Goal: Task Accomplishment & Management: Manage account settings

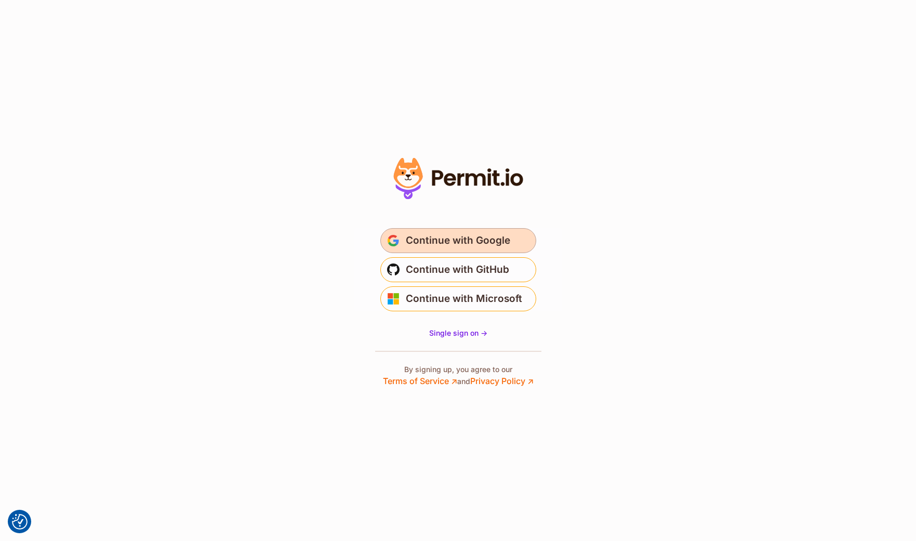
click at [458, 247] on span "Continue with Google" at bounding box center [458, 240] width 104 height 17
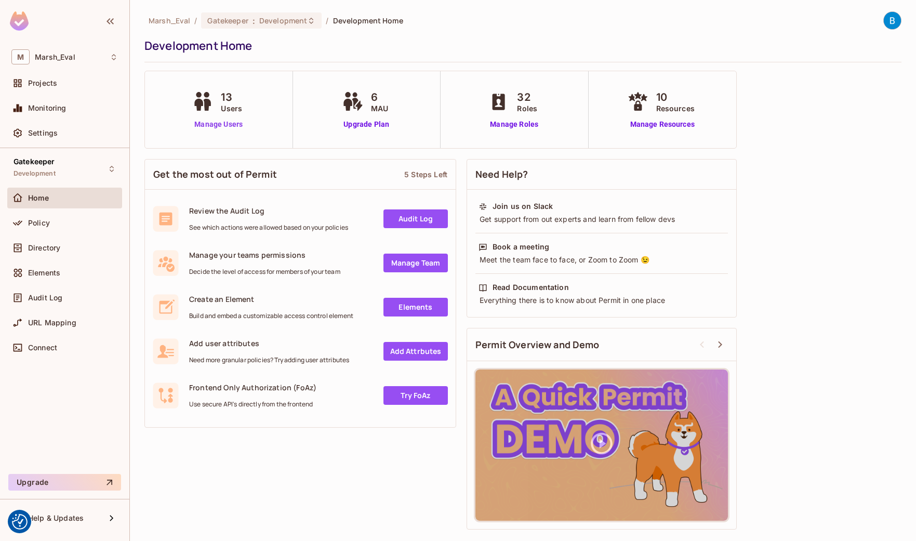
click at [226, 124] on link "Manage Users" at bounding box center [219, 124] width 58 height 11
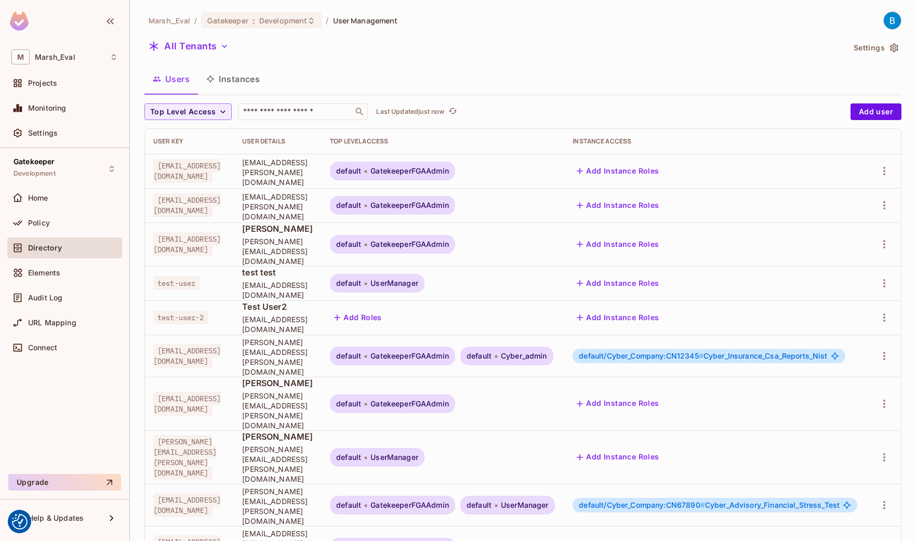
click at [255, 86] on button "Instances" at bounding box center [233, 79] width 70 height 26
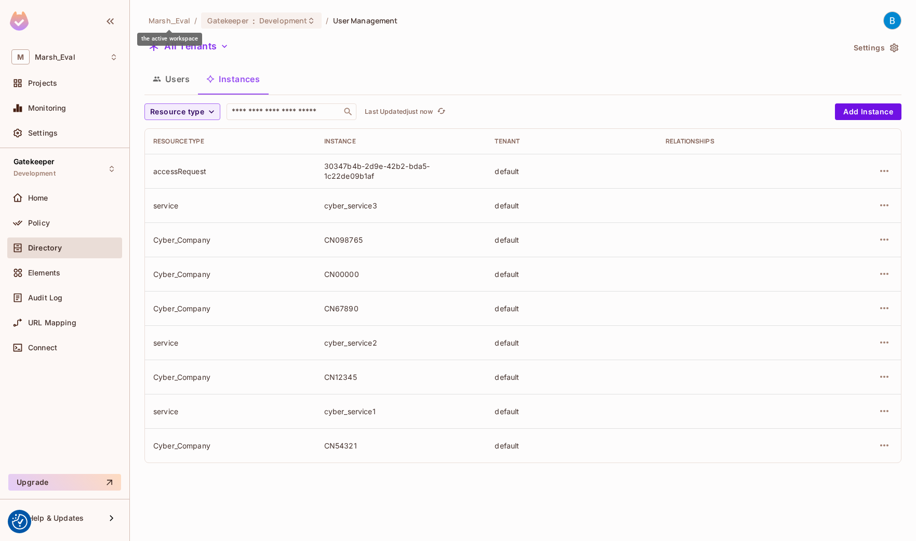
click at [176, 23] on span "Marsh_Eval" at bounding box center [170, 21] width 42 height 10
click at [50, 84] on span "Projects" at bounding box center [42, 83] width 29 height 8
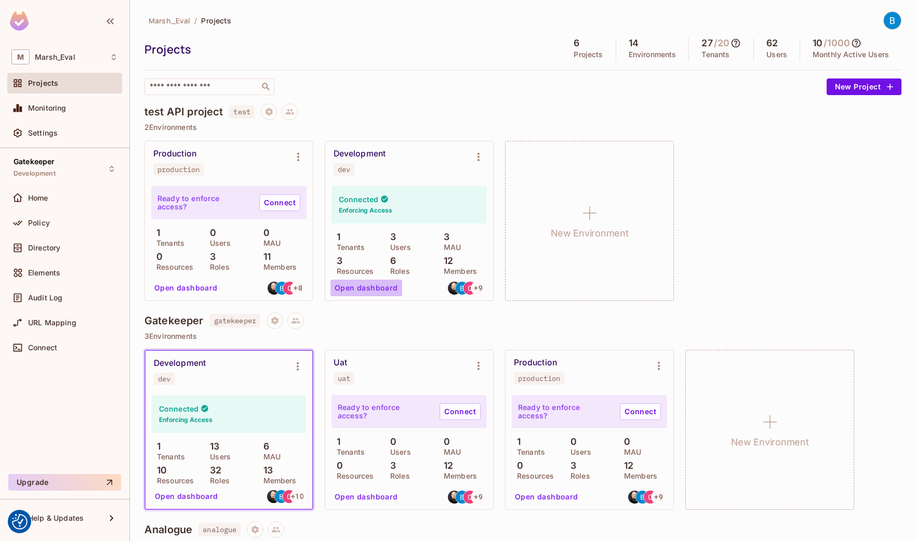
click at [384, 287] on button "Open dashboard" at bounding box center [366, 287] width 72 height 17
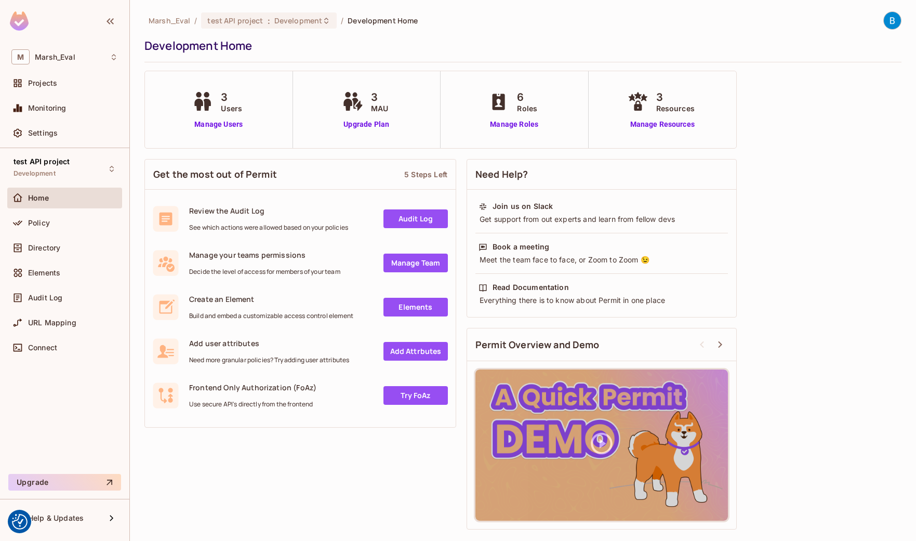
click at [412, 354] on link "Add Attrbutes" at bounding box center [415, 351] width 64 height 19
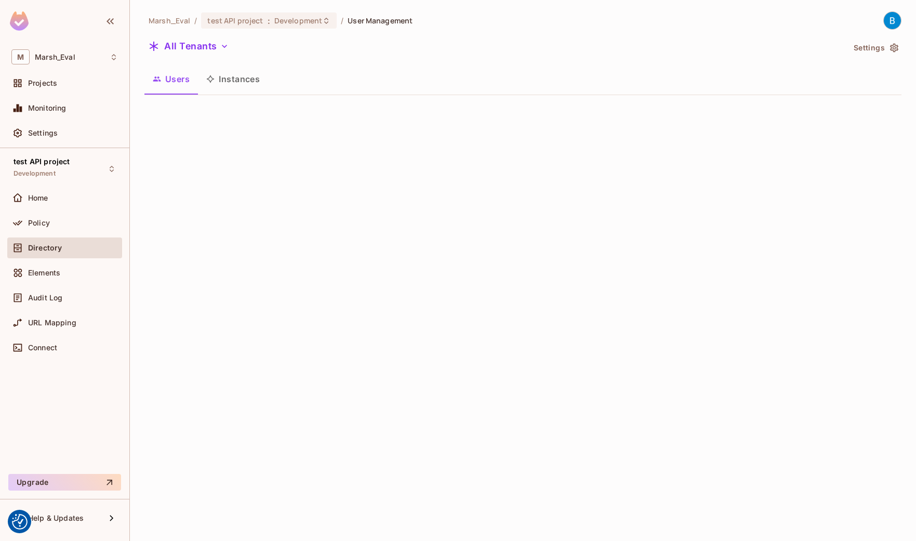
click at [229, 79] on button "Instances" at bounding box center [233, 79] width 70 height 26
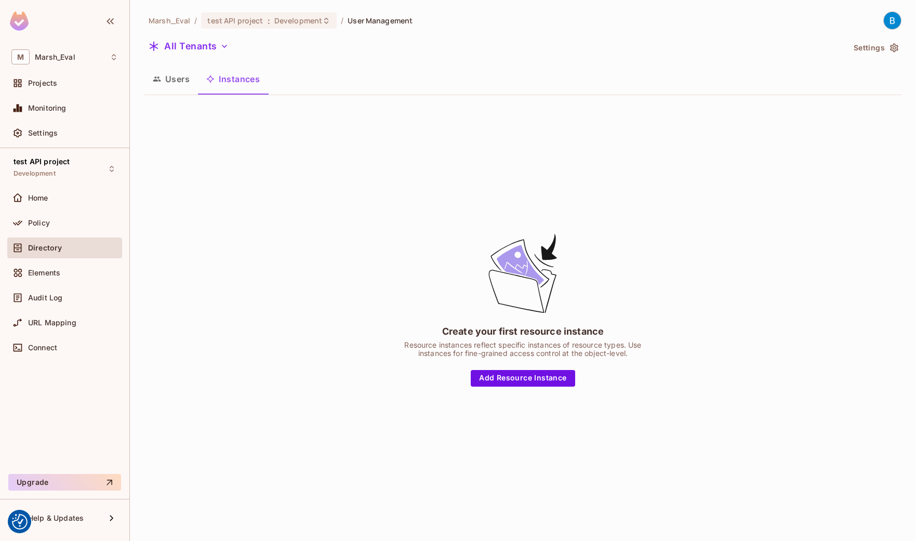
click at [180, 78] on button "Users" at bounding box center [170, 79] width 53 height 26
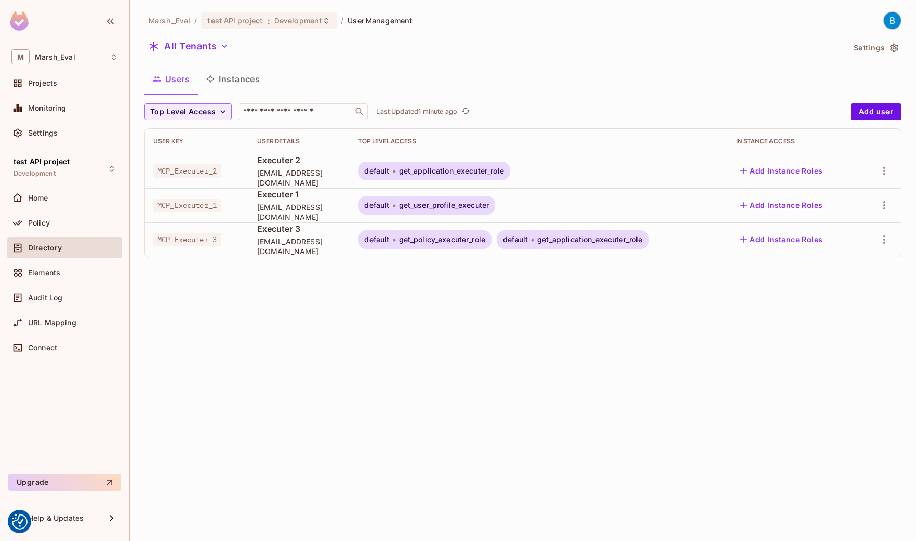
click at [248, 77] on button "Instances" at bounding box center [233, 79] width 70 height 26
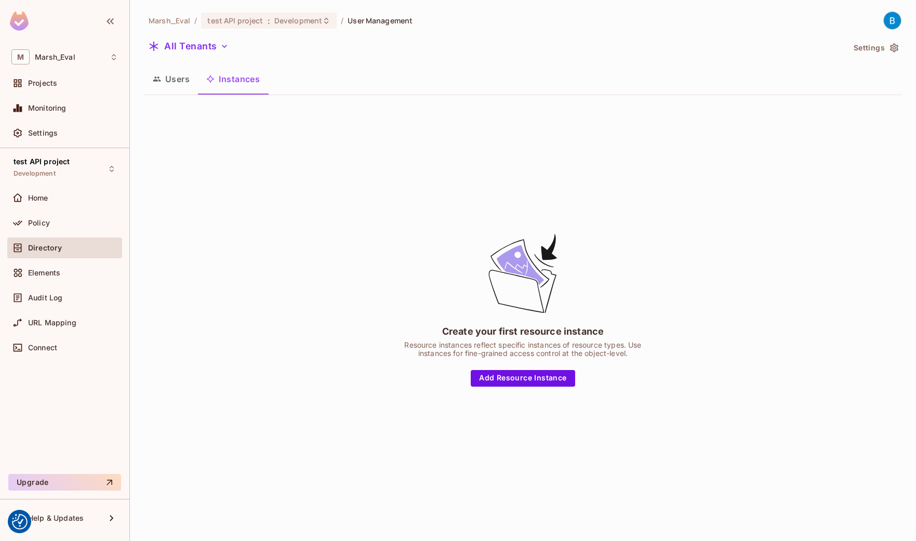
click at [167, 80] on button "Users" at bounding box center [170, 79] width 53 height 26
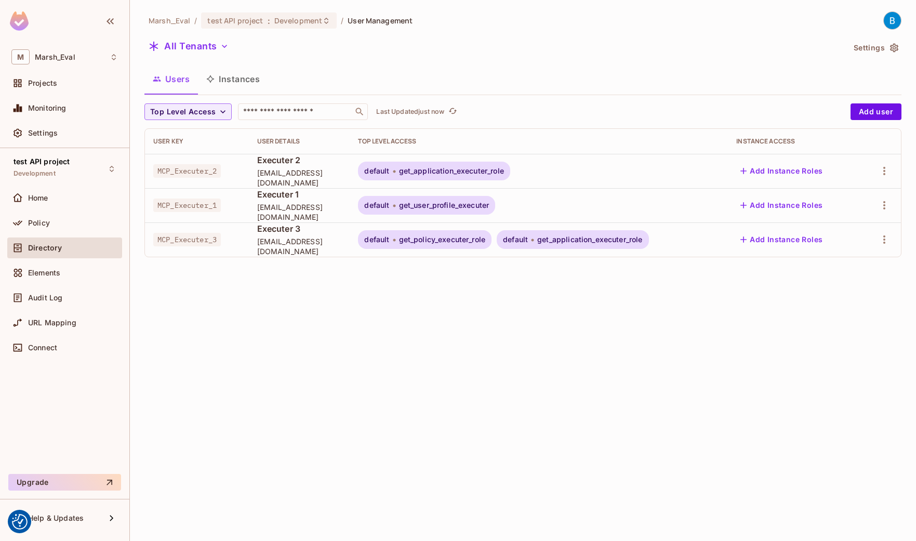
click at [518, 341] on div "Marsh_Eval / test API project : Development / User Management All Tenants Setti…" at bounding box center [523, 270] width 786 height 541
